Goal: Information Seeking & Learning: Learn about a topic

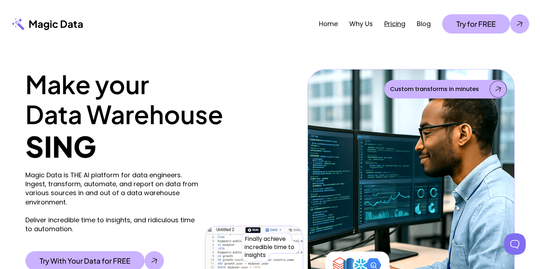
click at [397, 26] on link "Pricing" at bounding box center [394, 23] width 21 height 9
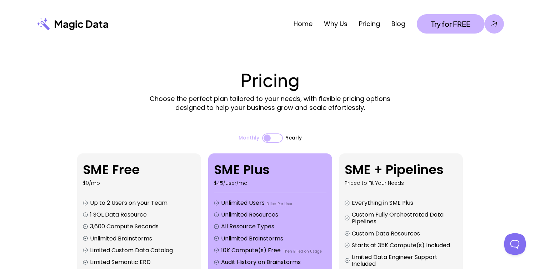
click at [272, 108] on p "Choose the perfect plan tailored to your needs, with flexible pricing options d…" at bounding box center [269, 103] width 269 height 18
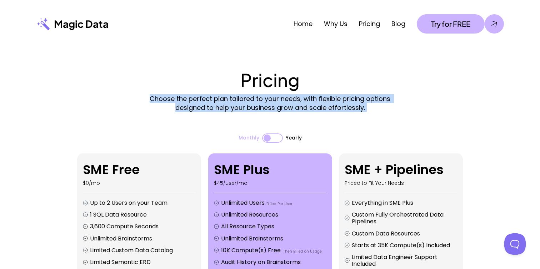
click at [346, 110] on p "Choose the perfect plan tailored to your needs, with flexible pricing options d…" at bounding box center [269, 103] width 269 height 18
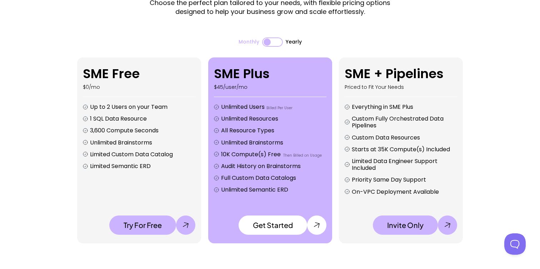
scroll to position [91, 0]
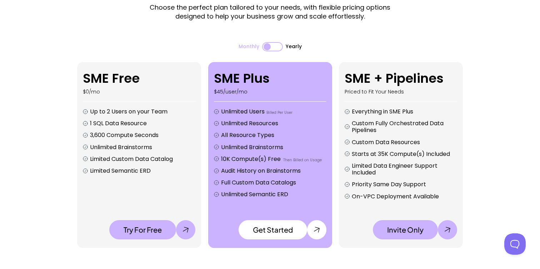
click at [53, 118] on div "Pricing Choose the perfect plan tailored to your needs, with flexible pricing o…" at bounding box center [270, 102] width 540 height 292
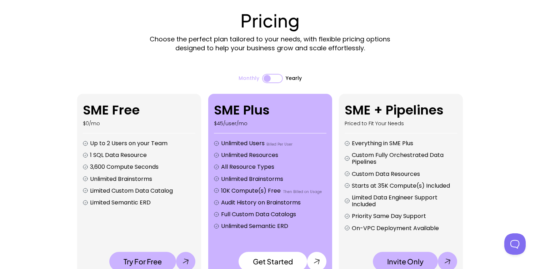
scroll to position [0, 0]
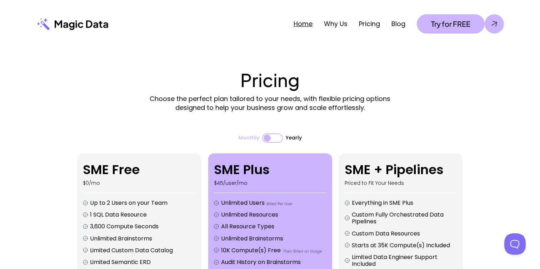
click at [302, 26] on link "Home" at bounding box center [302, 23] width 19 height 9
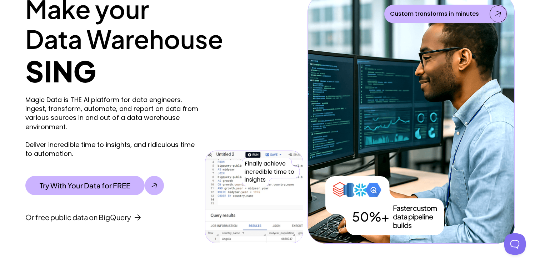
scroll to position [78, 0]
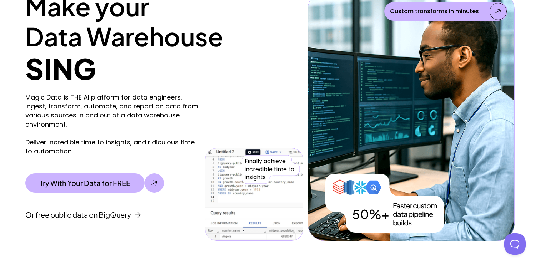
click at [8, 123] on div "Make your Data Warehouse SING Magic Data is THE AI platform for data engineers.…" at bounding box center [270, 105] width 540 height 271
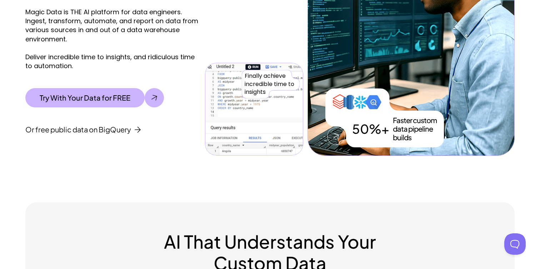
scroll to position [0, 0]
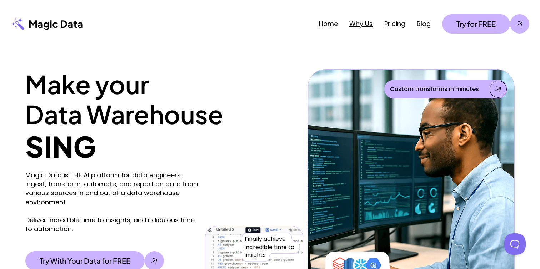
click at [362, 26] on link "Why Us" at bounding box center [361, 23] width 24 height 9
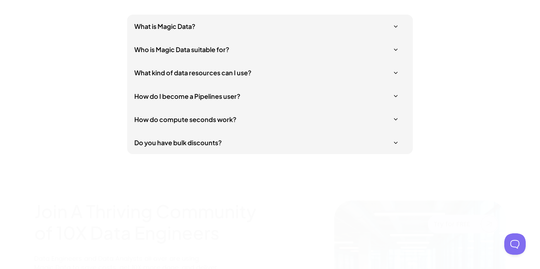
scroll to position [2457, 0]
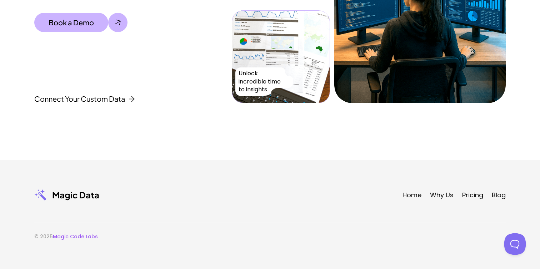
click at [235, 122] on div "Join A Thriving Community of 10X Data Engineers Data Engineers and Data Analyst…" at bounding box center [270, 5] width 540 height 310
